Goal: Transaction & Acquisition: Purchase product/service

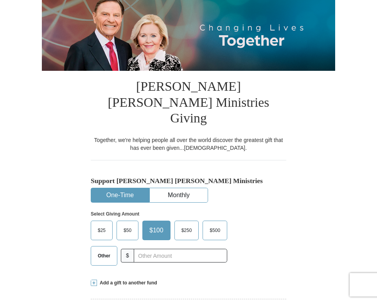
scroll to position [95, 0]
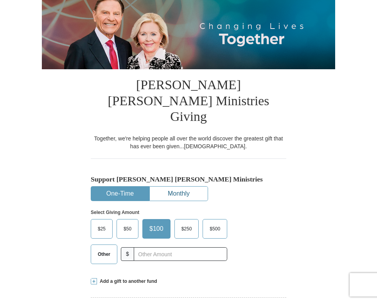
click at [170, 186] on button "Monthly" at bounding box center [179, 193] width 58 height 14
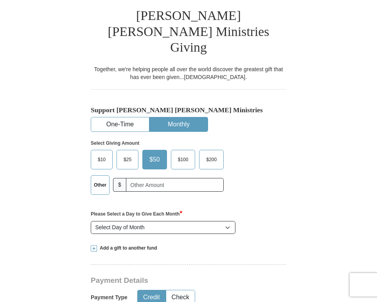
scroll to position [161, 0]
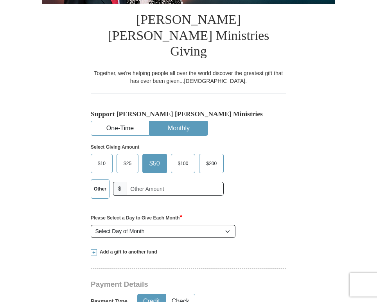
click at [127, 157] on span "$25" at bounding box center [128, 163] width 16 height 12
click at [0, 0] on input "$25" at bounding box center [0, 0] width 0 height 0
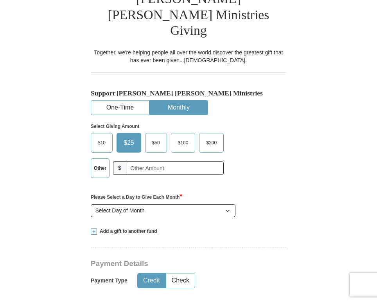
scroll to position [184, 0]
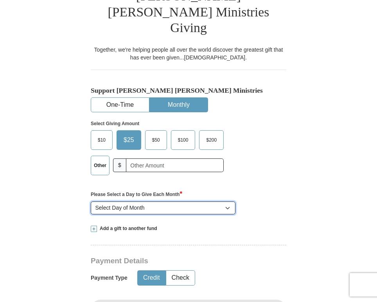
select select "15"
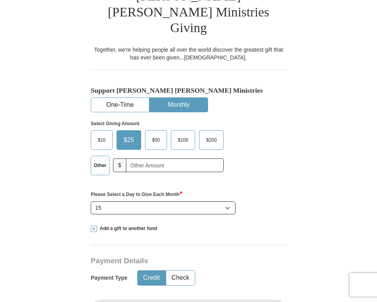
click at [94, 225] on span at bounding box center [94, 228] width 6 height 6
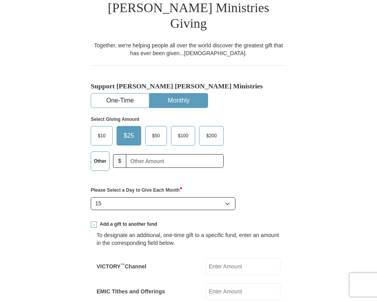
scroll to position [181, 0]
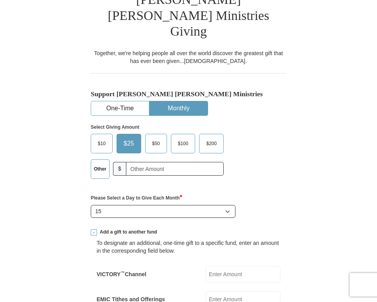
click at [156, 138] on span "$50" at bounding box center [156, 144] width 16 height 12
click at [0, 0] on input "$50" at bounding box center [0, 0] width 0 height 0
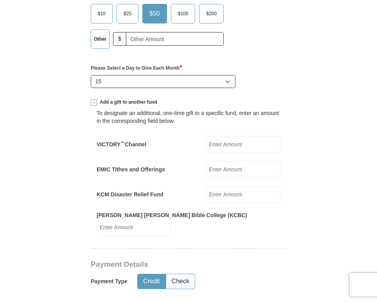
scroll to position [311, 0]
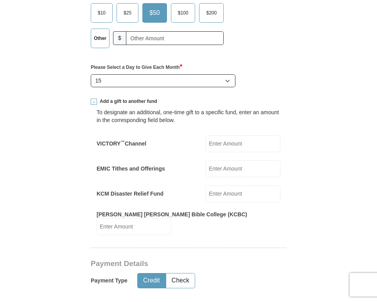
click at [229, 135] on input "VICTORY ™ Channel" at bounding box center [243, 143] width 75 height 17
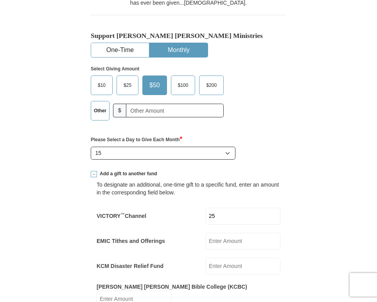
scroll to position [232, 0]
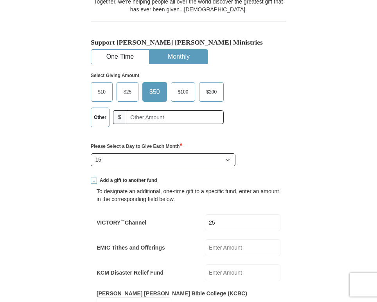
click at [127, 86] on span "$25" at bounding box center [128, 92] width 16 height 12
click at [0, 0] on input "$25" at bounding box center [0, 0] width 0 height 0
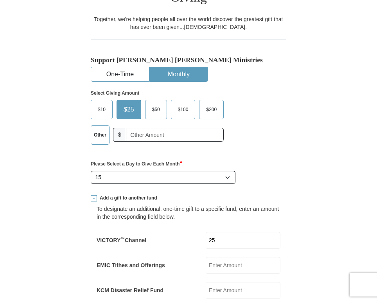
scroll to position [211, 0]
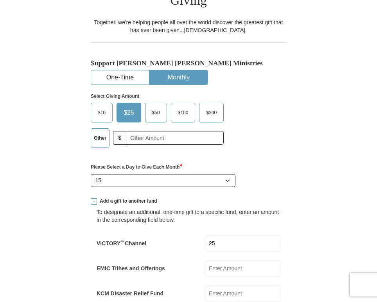
click at [229, 235] on input "25" at bounding box center [243, 243] width 75 height 17
type input "2"
click at [94, 198] on span at bounding box center [94, 201] width 6 height 6
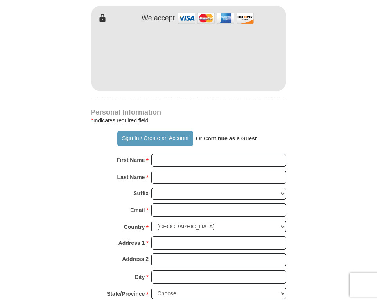
scroll to position [477, 0]
click at [131, 131] on button "Sign In / Create an Account" at bounding box center [154, 138] width 75 height 15
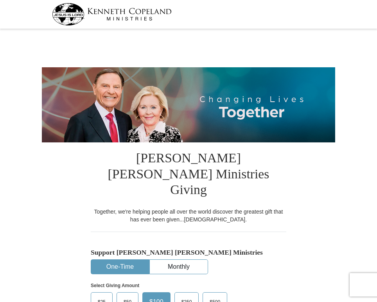
select select "VA"
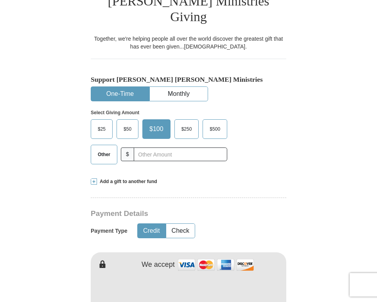
scroll to position [169, 0]
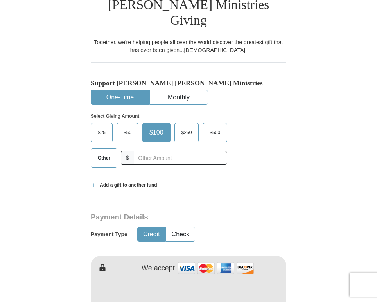
click at [132, 90] on button "One-Time" at bounding box center [120, 97] width 58 height 14
click at [175, 90] on button "Monthly" at bounding box center [179, 97] width 58 height 14
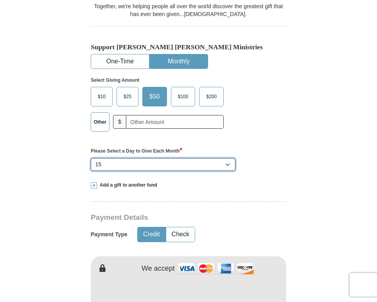
scroll to position [206, 0]
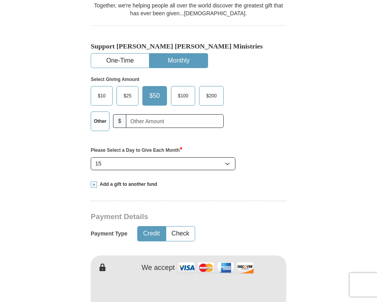
click at [94, 181] on span at bounding box center [94, 184] width 6 height 6
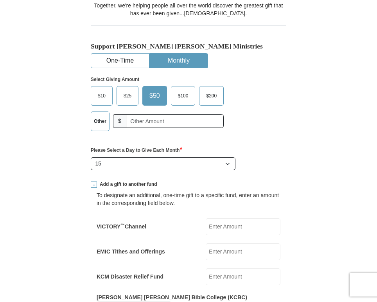
click at [94, 181] on span at bounding box center [94, 184] width 6 height 6
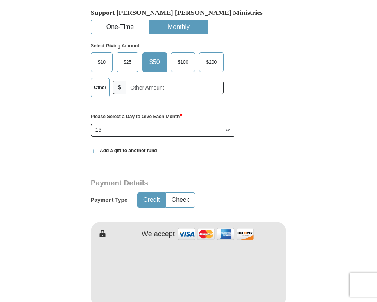
scroll to position [240, 0]
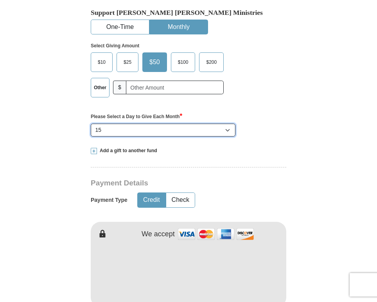
select select "14"
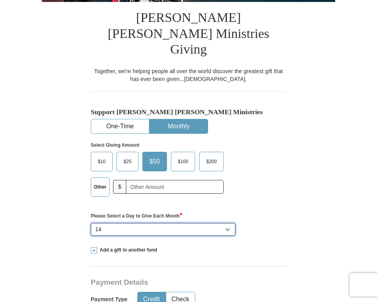
scroll to position [141, 0]
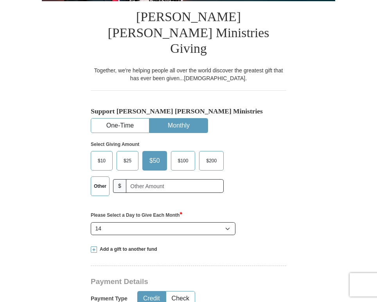
click at [131, 155] on span "$25" at bounding box center [128, 161] width 16 height 12
click at [0, 0] on input "$25" at bounding box center [0, 0] width 0 height 0
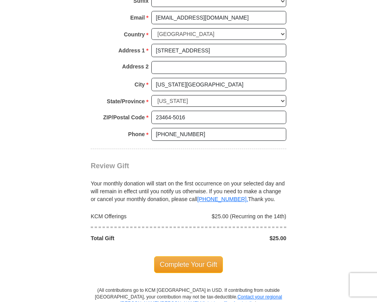
scroll to position [628, 0]
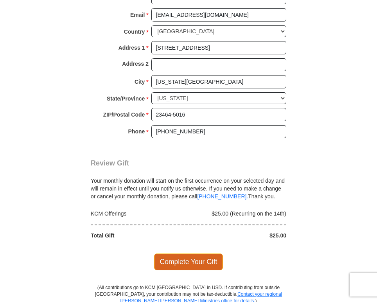
click at [183, 253] on span "Complete Your Gift" at bounding box center [188, 261] width 69 height 16
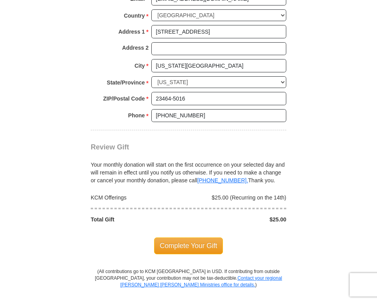
scroll to position [722, 0]
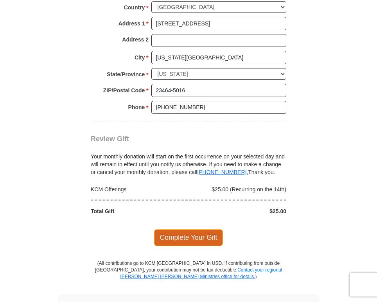
click at [164, 229] on span "Complete Your Gift" at bounding box center [188, 237] width 69 height 16
